Goal: Task Accomplishment & Management: Use online tool/utility

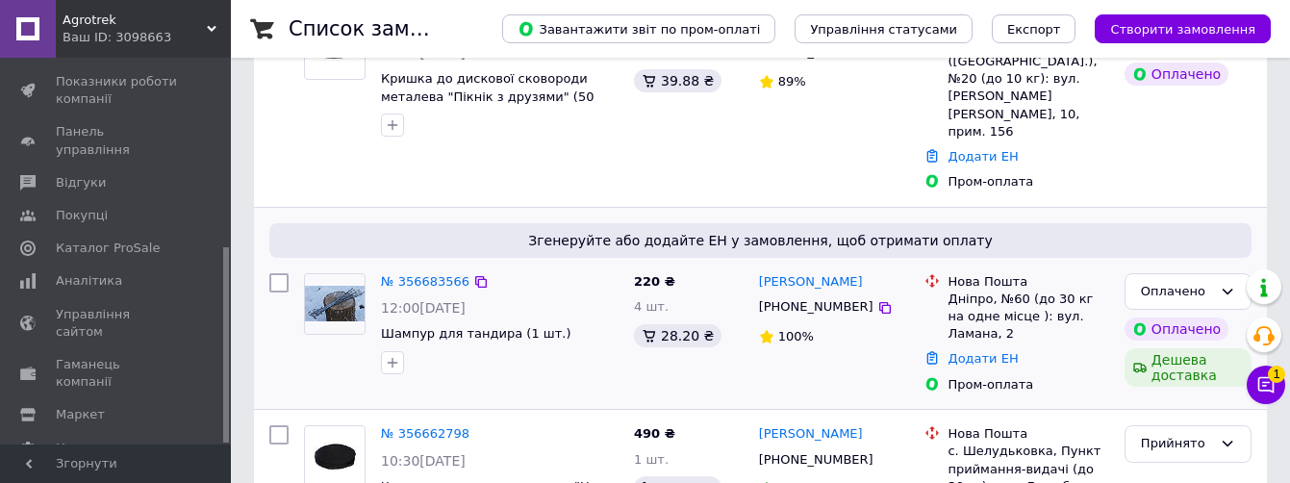
scroll to position [289, 0]
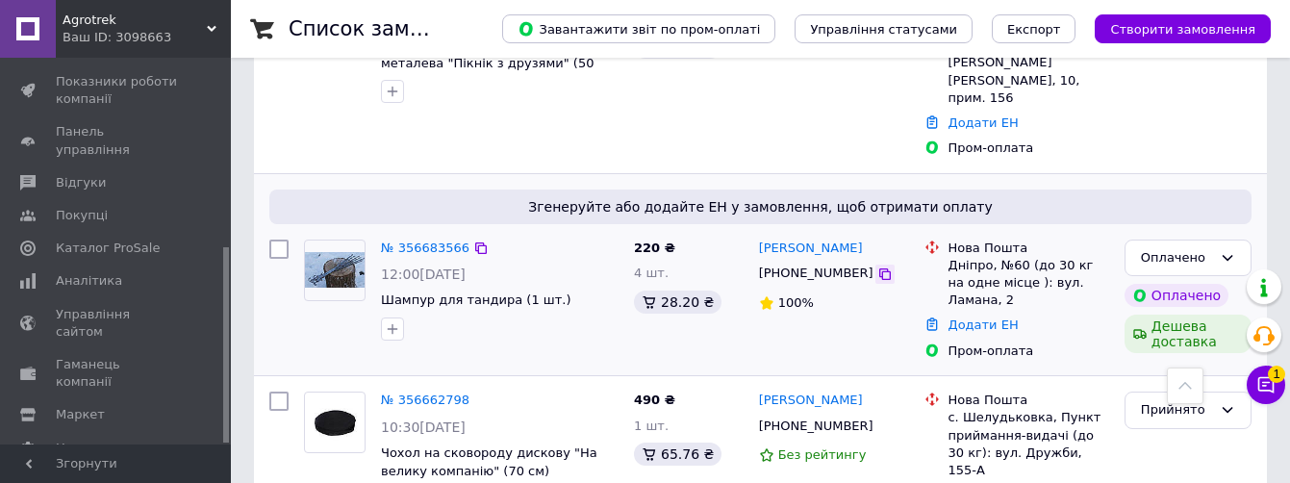
click at [879, 268] on icon at bounding box center [885, 274] width 12 height 12
click at [877, 266] on icon at bounding box center [884, 273] width 15 height 15
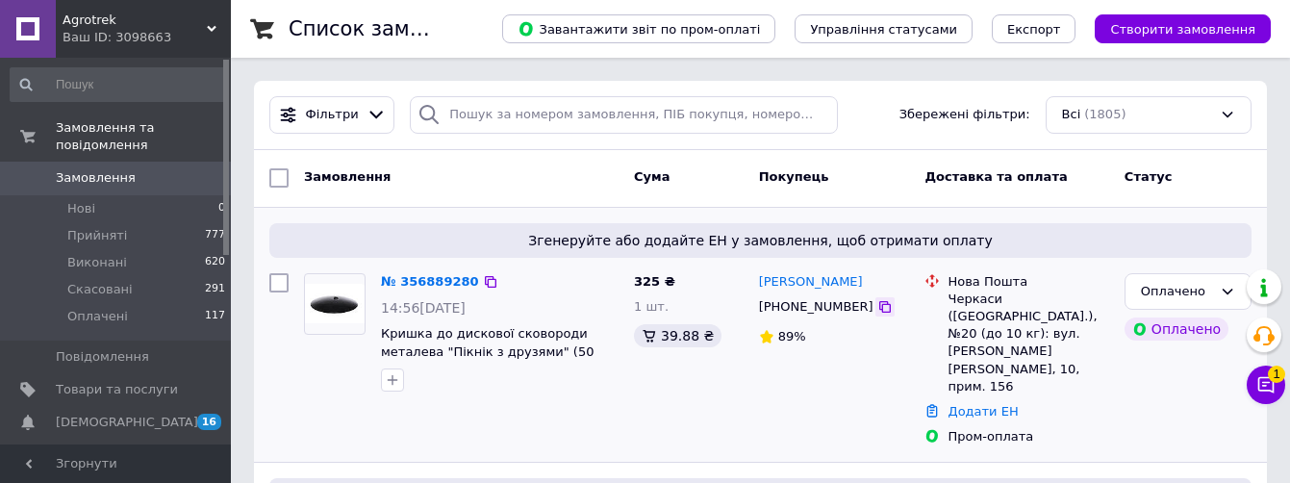
click at [879, 306] on icon at bounding box center [885, 307] width 12 height 12
click at [877, 309] on icon at bounding box center [884, 306] width 15 height 15
click at [879, 311] on icon at bounding box center [885, 307] width 12 height 12
click at [877, 309] on icon at bounding box center [884, 306] width 15 height 15
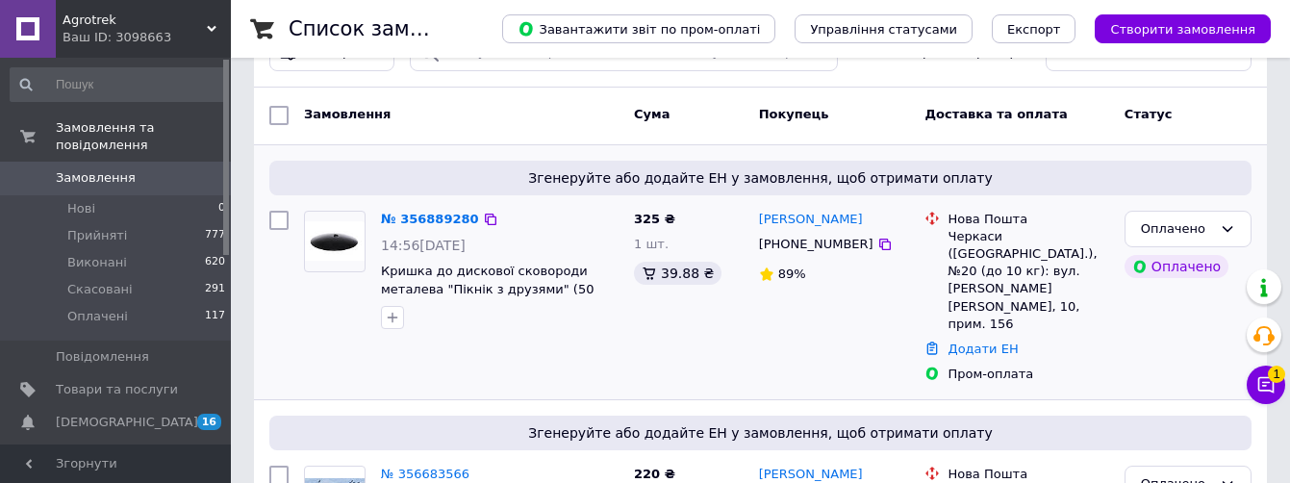
scroll to position [96, 0]
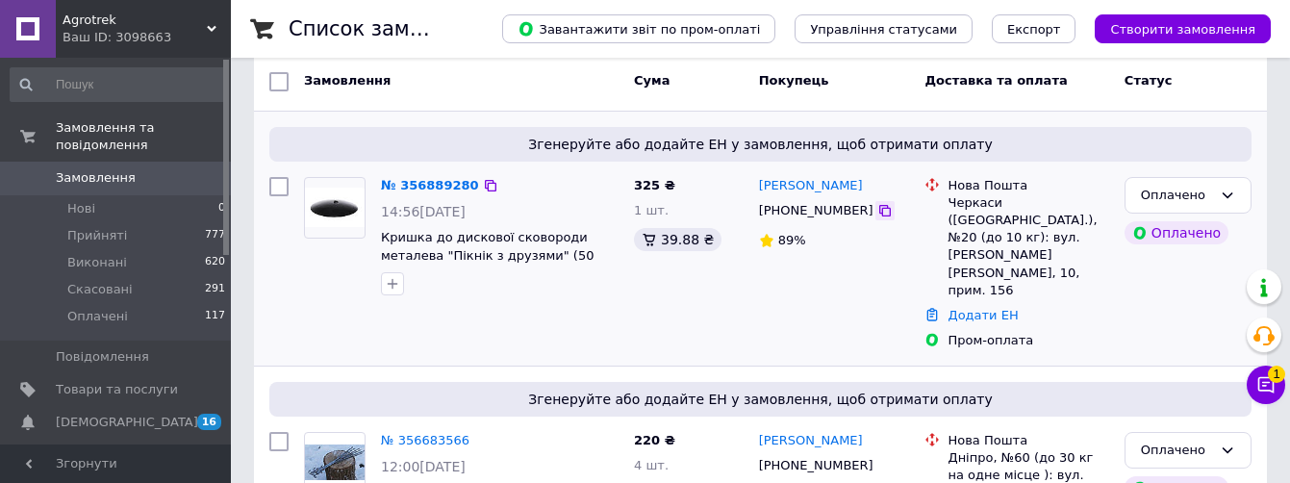
click at [877, 215] on icon at bounding box center [884, 210] width 15 height 15
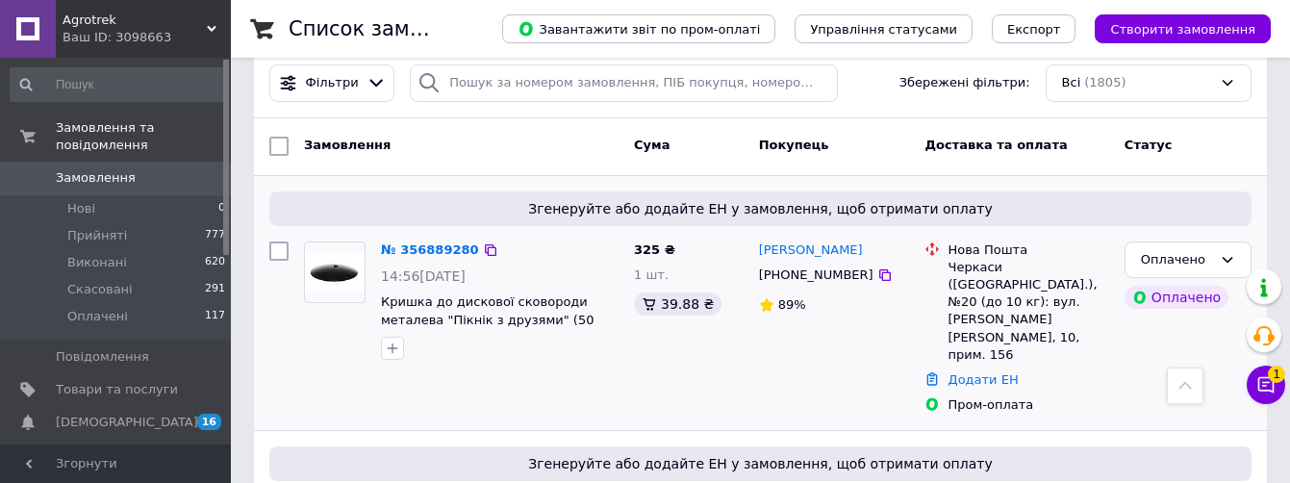
scroll to position [0, 0]
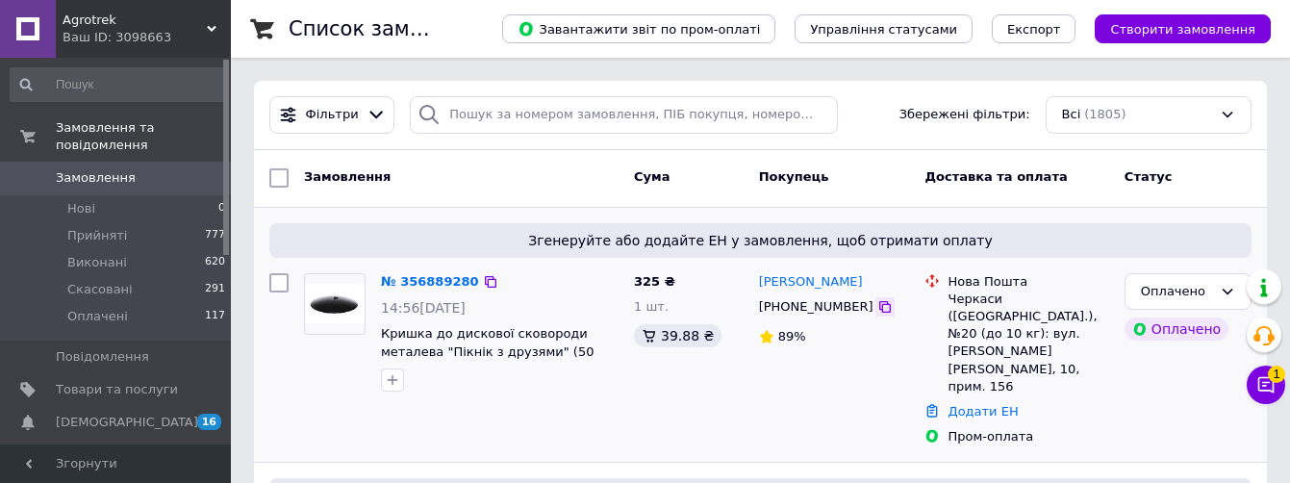
click at [877, 306] on icon at bounding box center [884, 306] width 15 height 15
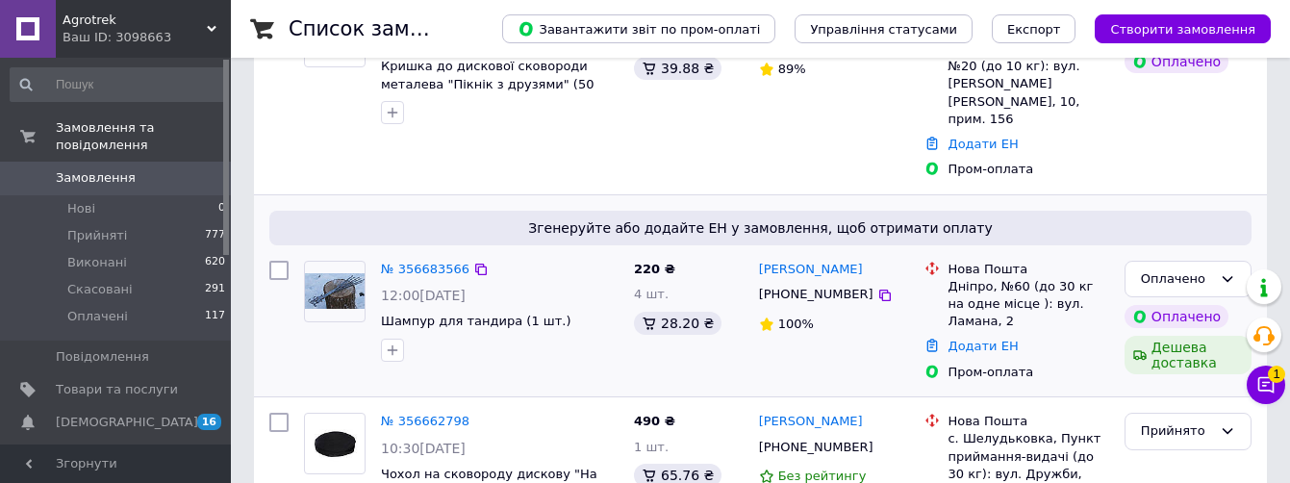
scroll to position [289, 0]
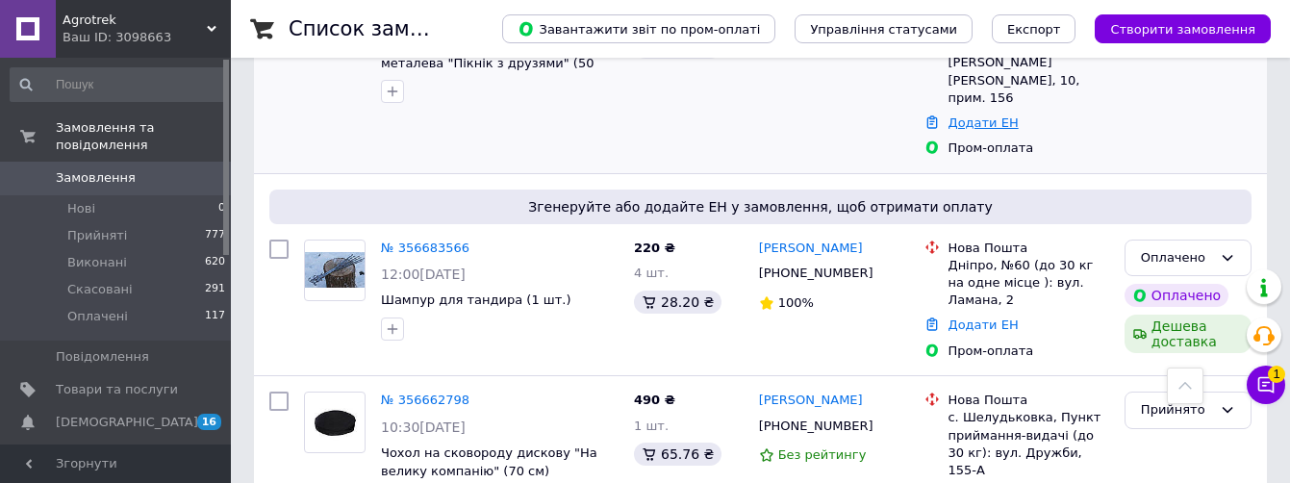
click at [970, 115] on link "Додати ЕН" at bounding box center [982, 122] width 70 height 14
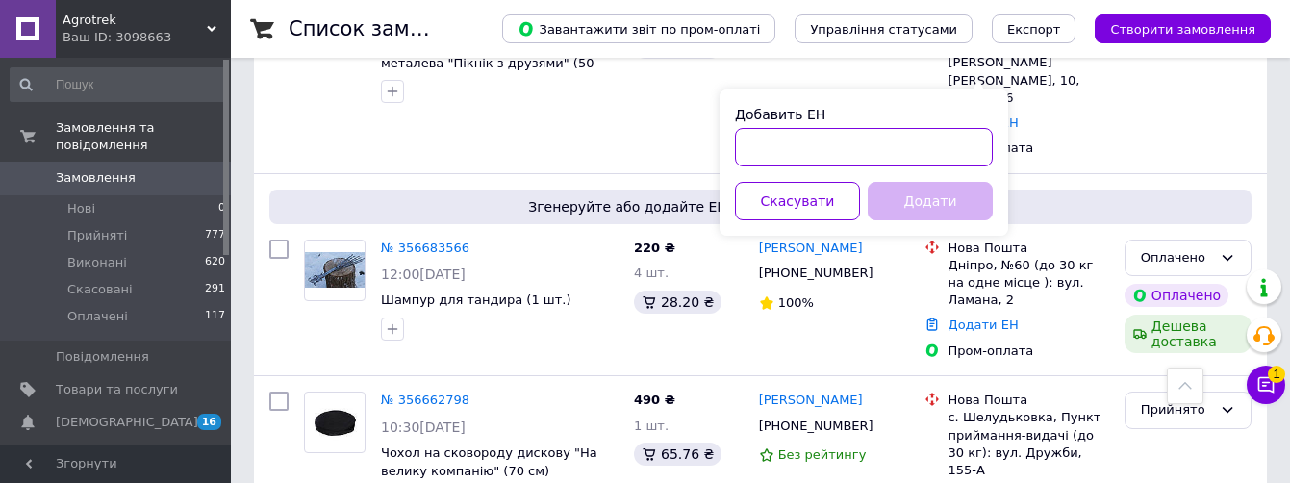
click at [862, 156] on input "Добавить ЕН" at bounding box center [864, 147] width 258 height 38
paste input "20451225294886"
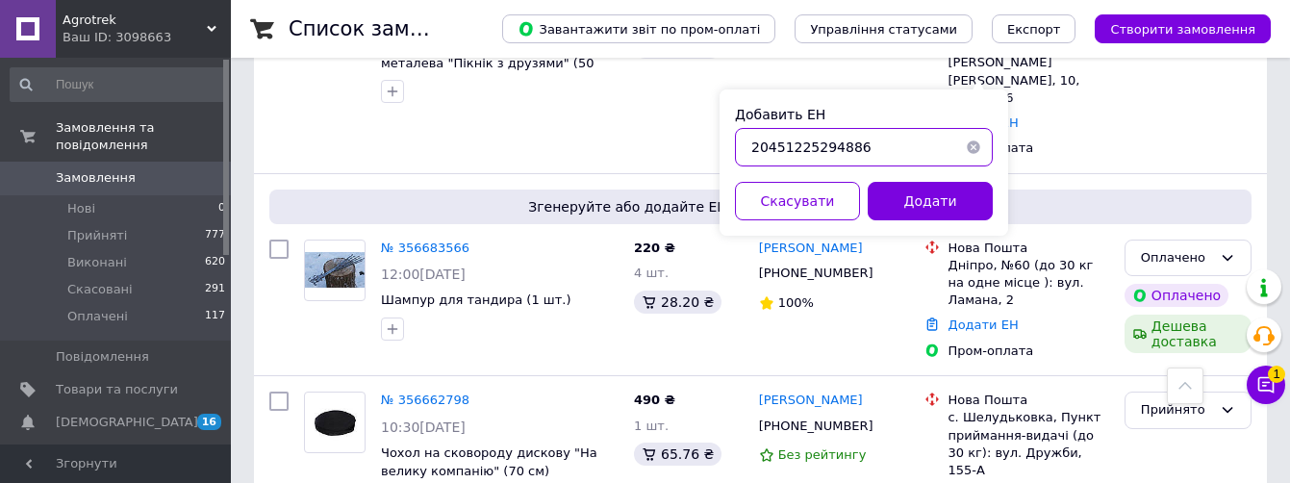
type input "20451225294886"
click at [898, 199] on button "Додати" at bounding box center [930, 201] width 125 height 38
